Goal: Communication & Community: Share content

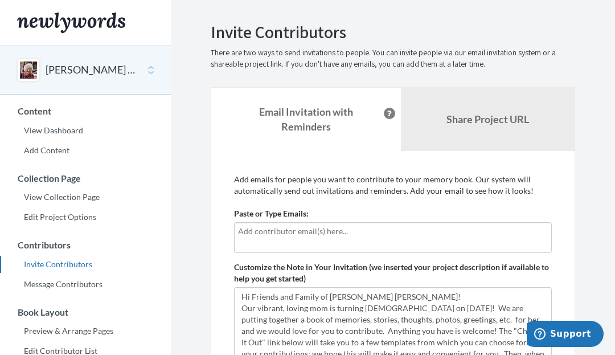
click at [81, 258] on link "Invite Contributors" at bounding box center [85, 264] width 171 height 17
click at [254, 227] on input "text" at bounding box center [393, 231] width 310 height 13
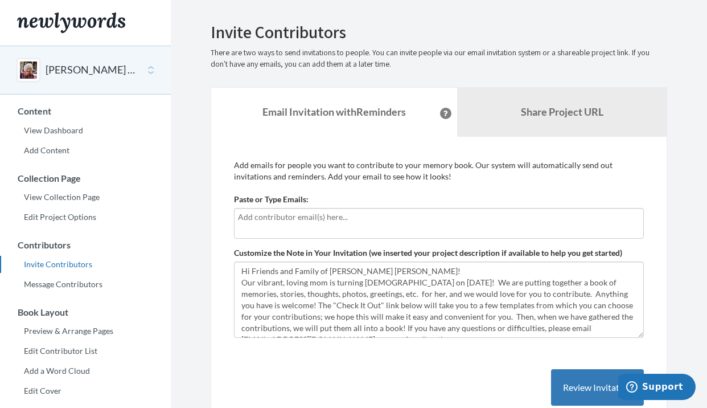
click at [351, 221] on input "text" at bounding box center [439, 217] width 402 height 13
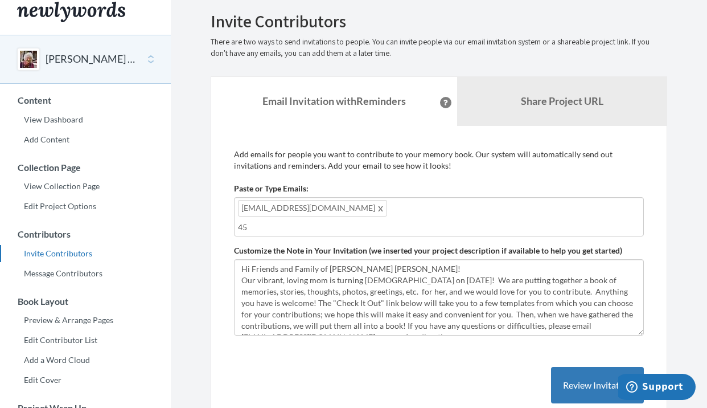
scroll to position [14, 0]
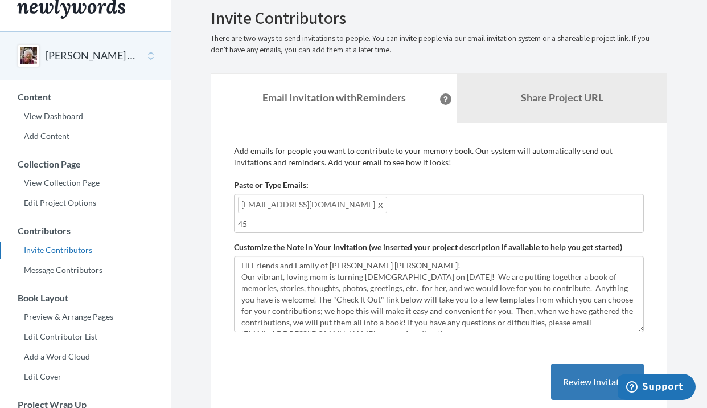
type input "4"
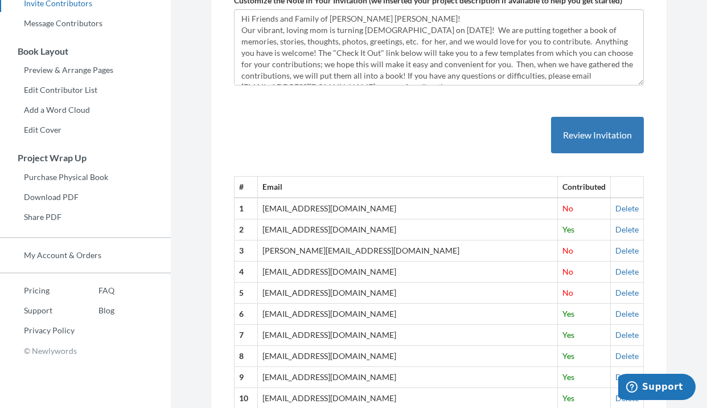
scroll to position [255, 0]
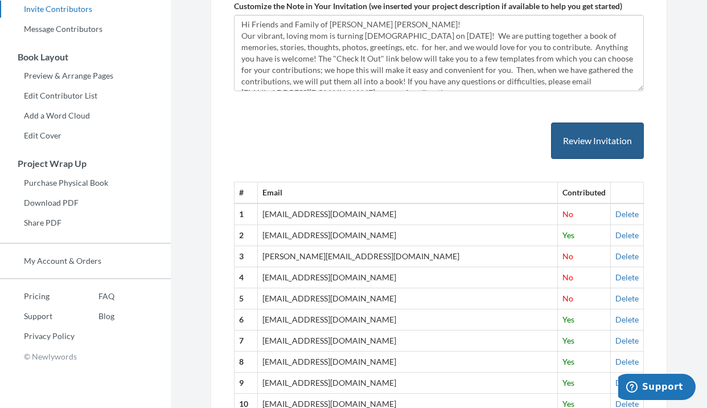
click at [608, 124] on button "Review Invitation" at bounding box center [597, 140] width 93 height 37
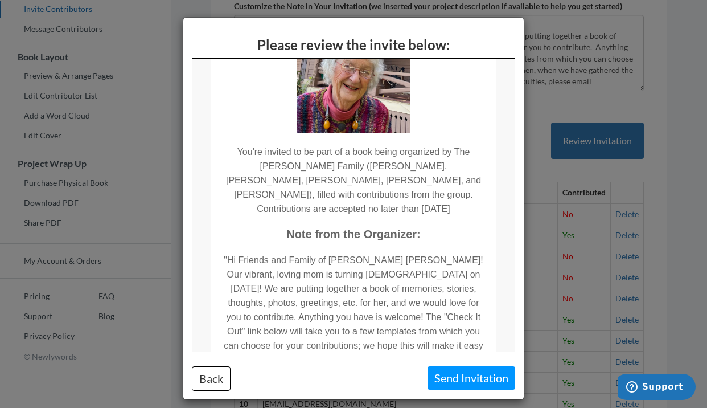
scroll to position [94, 0]
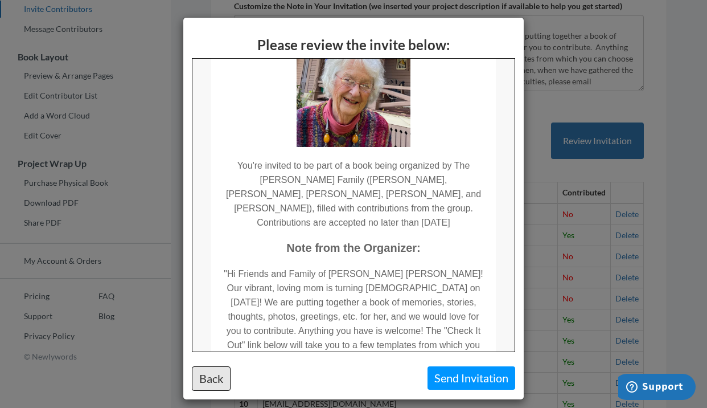
click at [197, 378] on button "Back" at bounding box center [211, 378] width 39 height 24
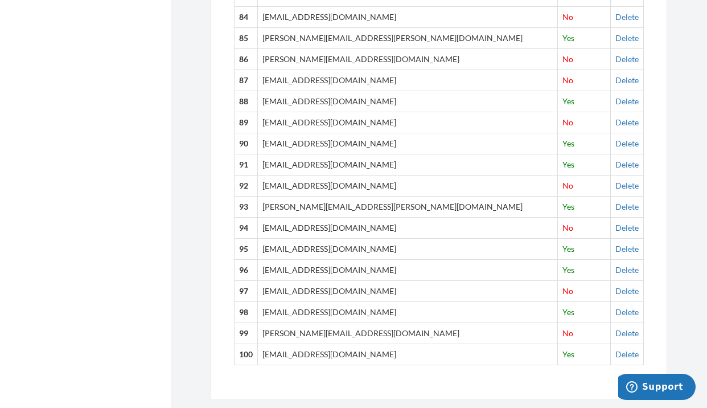
scroll to position [2210, 0]
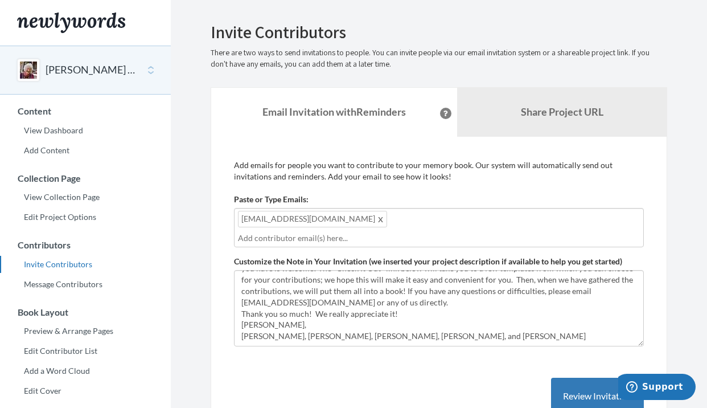
scroll to position [0, 0]
click at [604, 106] on link "Share Project URL" at bounding box center [561, 112] width 209 height 49
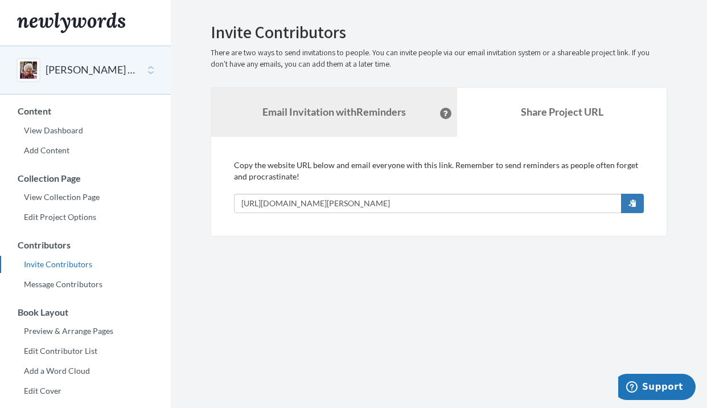
click at [377, 112] on strong "Email Invitation with Reminders" at bounding box center [333, 111] width 143 height 13
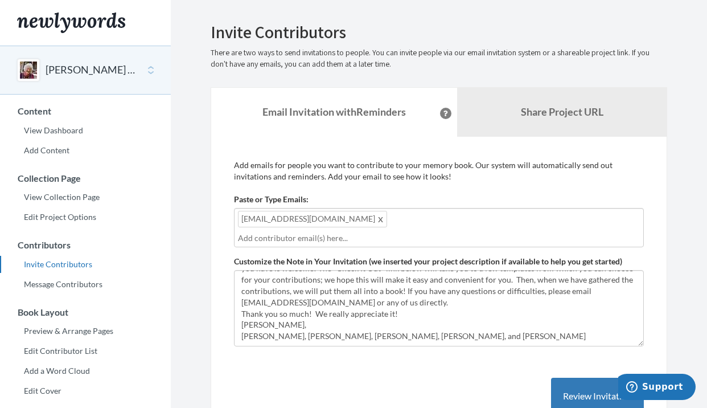
click at [433, 232] on input "text" at bounding box center [439, 238] width 402 height 13
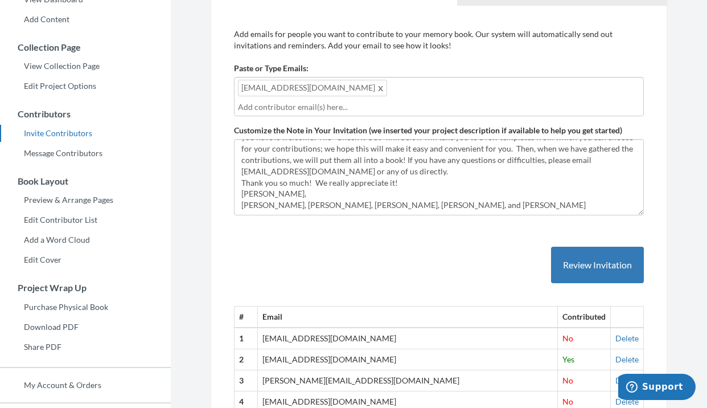
scroll to position [131, 0]
click at [593, 248] on button "Review Invitation" at bounding box center [597, 264] width 93 height 37
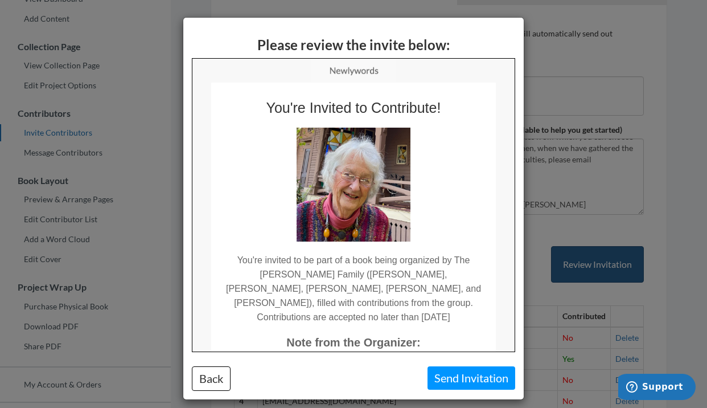
scroll to position [0, 0]
click at [468, 375] on button "Send Invitation" at bounding box center [472, 377] width 88 height 23
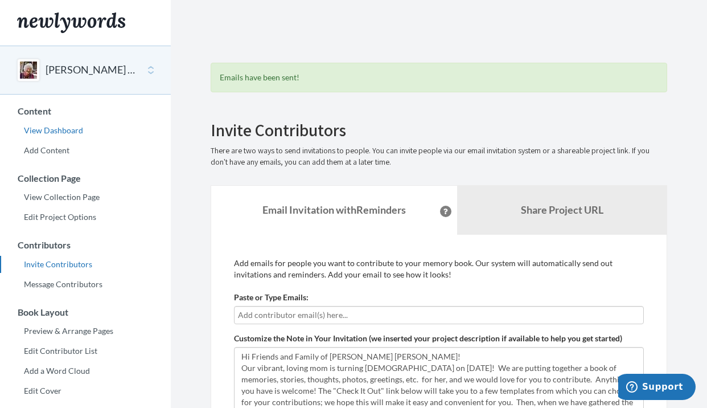
click at [58, 130] on link "View Dashboard" at bounding box center [85, 130] width 171 height 17
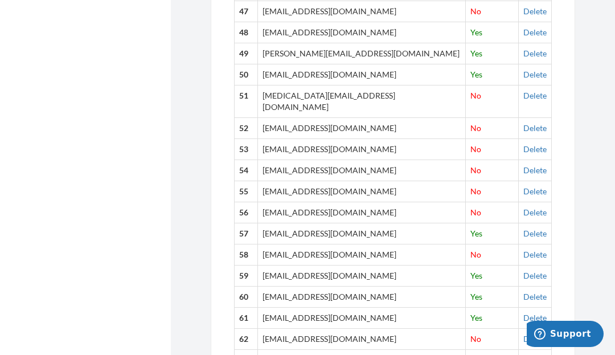
scroll to position [1478, 0]
drag, startPoint x: 322, startPoint y: 167, endPoint x: 267, endPoint y: 168, distance: 55.2
click at [267, 244] on td "[EMAIL_ADDRESS][DOMAIN_NAME]" at bounding box center [362, 254] width 208 height 21
copy td "[EMAIL_ADDRESS][DOMAIN_NAME]"
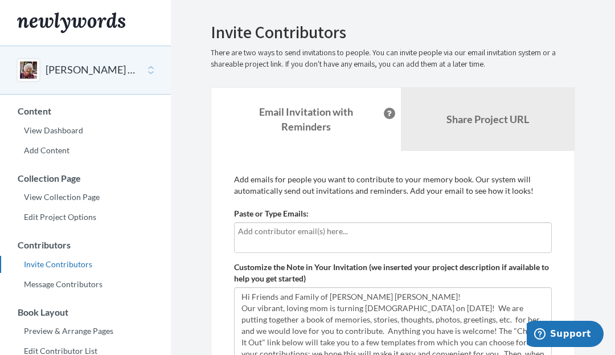
scroll to position [0, 0]
click at [53, 130] on link "View Dashboard" at bounding box center [85, 130] width 171 height 17
